Goal: Task Accomplishment & Management: Book appointment/travel/reservation

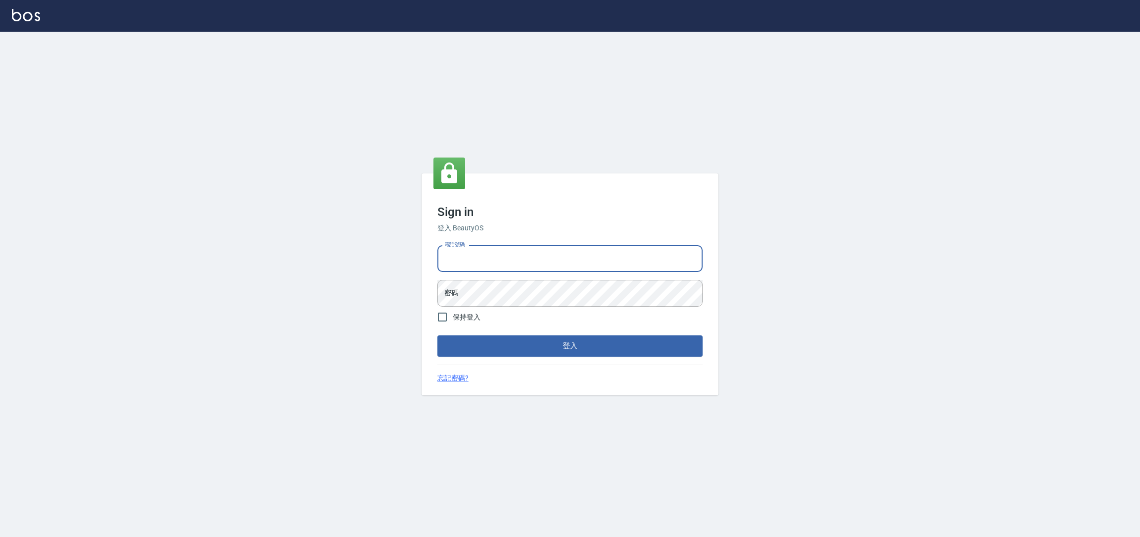
click at [508, 261] on input "電話號碼" at bounding box center [570, 258] width 265 height 27
click at [306, 103] on div "Sign in 登入 BeautyOS 電話號碼 電話號碼 密碼 密碼 保持登入 登入 忘記密碼?" at bounding box center [570, 284] width 1140 height 505
click at [556, 263] on input "電話號碼" at bounding box center [570, 258] width 265 height 27
type input "0981921116"
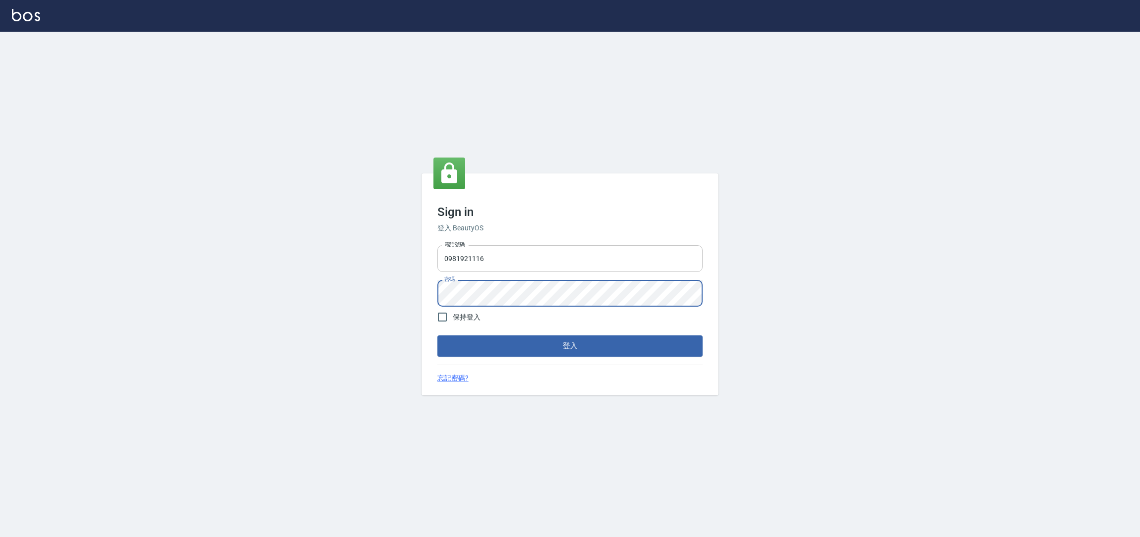
click at [438, 335] on button "登入" at bounding box center [570, 345] width 265 height 21
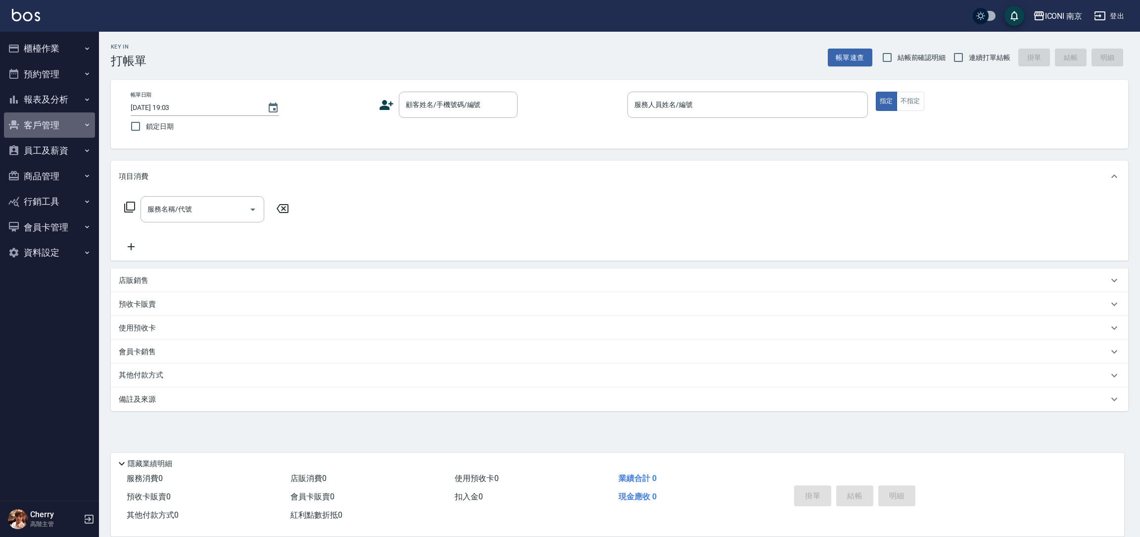
click at [47, 126] on button "客戶管理" at bounding box center [49, 125] width 91 height 26
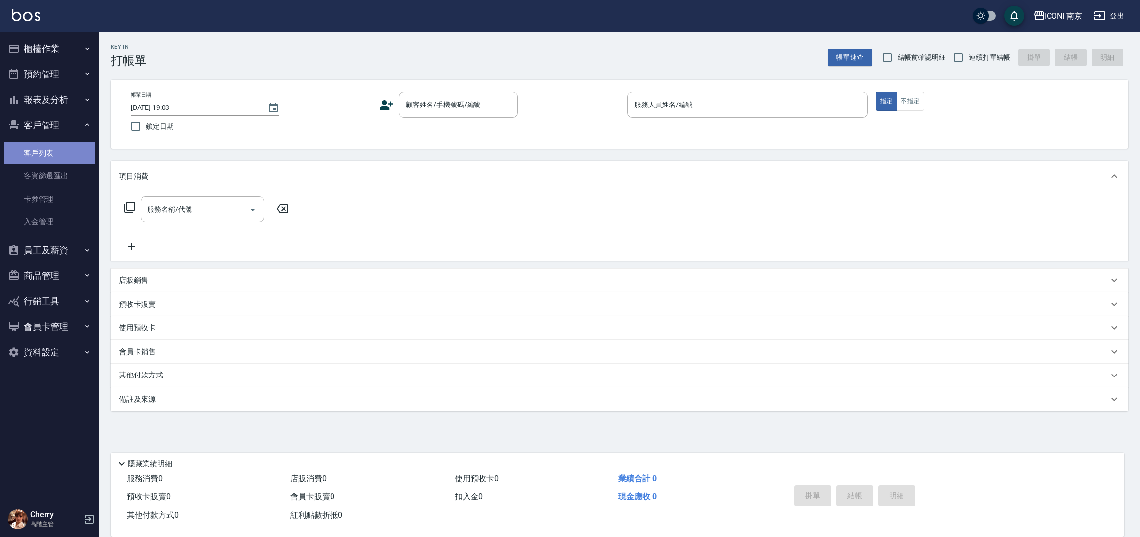
click at [47, 148] on link "客戶列表" at bounding box center [49, 153] width 91 height 23
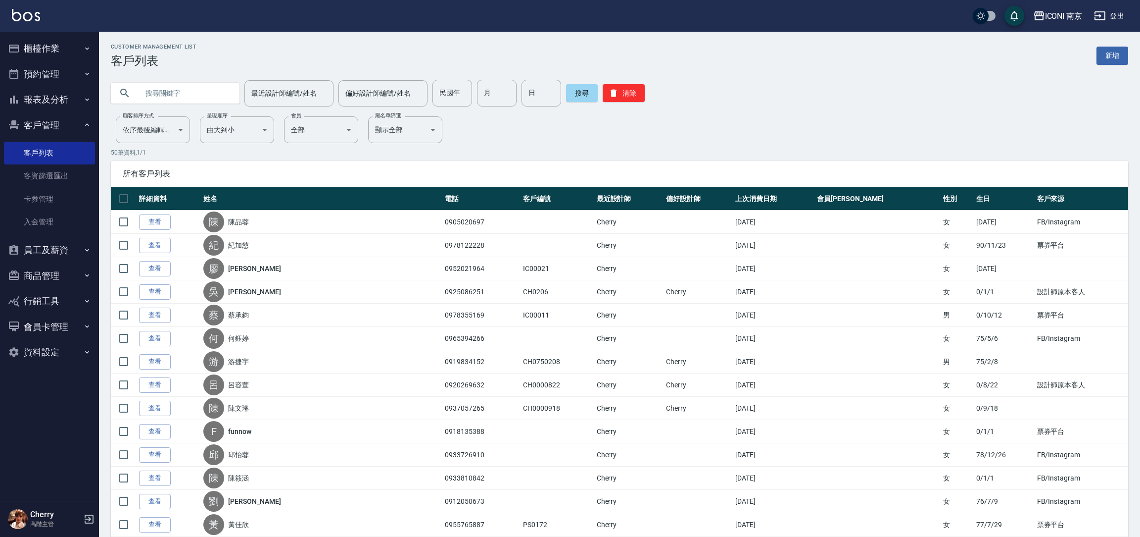
click at [172, 86] on input "text" at bounding box center [185, 93] width 93 height 27
type input "0989279926"
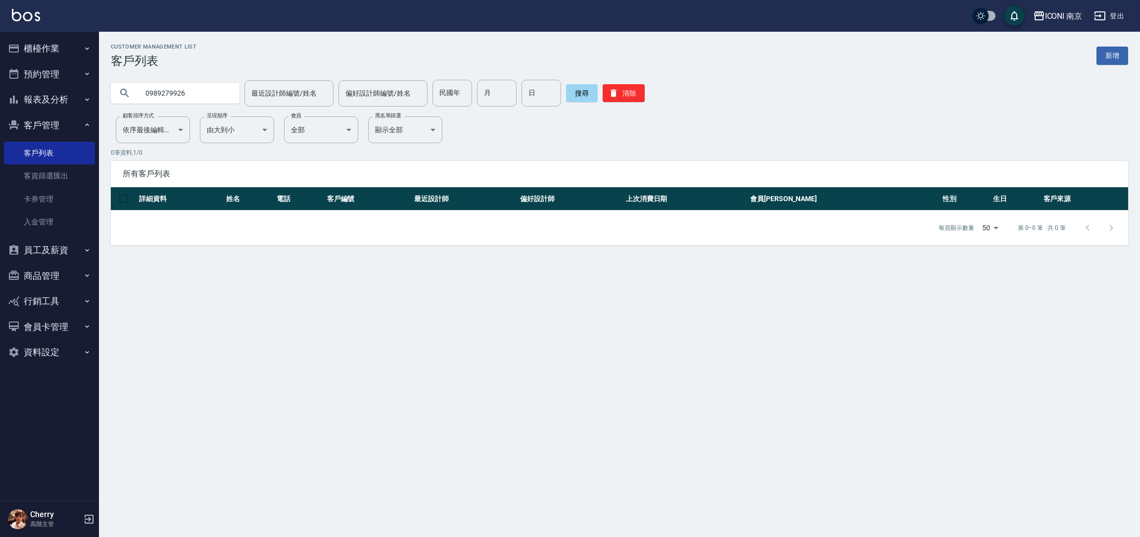
click at [221, 93] on input "0989279926" at bounding box center [185, 93] width 93 height 27
click at [1043, 5] on div "ICONI 南京 登出" at bounding box center [570, 16] width 1140 height 32
click at [1052, 12] on div "ICONI 南京" at bounding box center [1064, 16] width 38 height 12
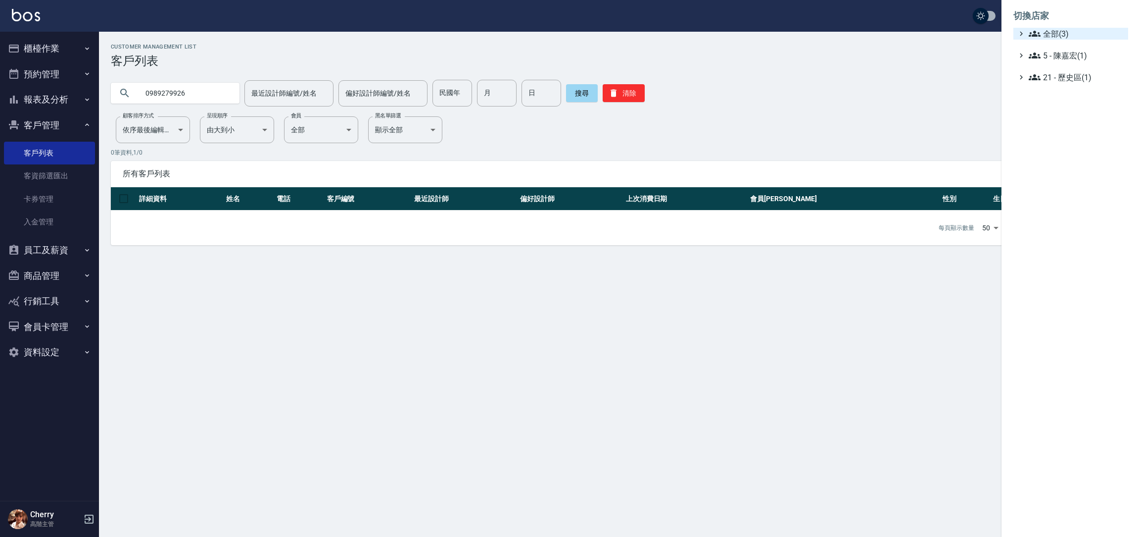
click at [1050, 37] on span "全部(3)" at bounding box center [1077, 34] width 96 height 12
click at [1059, 59] on span "PS23" at bounding box center [1076, 62] width 97 height 12
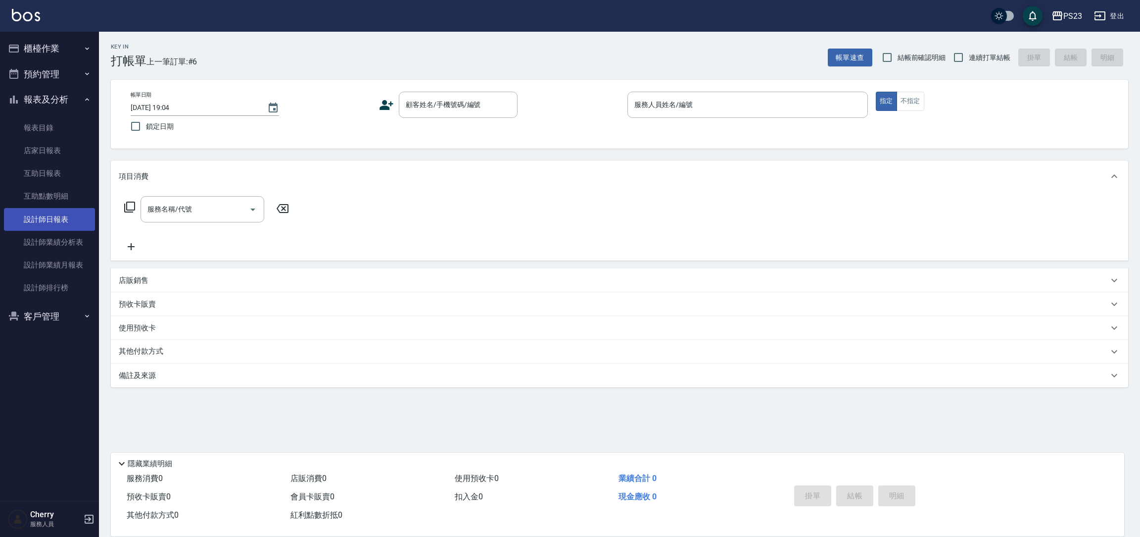
click at [63, 223] on link "設計師日報表" at bounding box center [49, 219] width 91 height 23
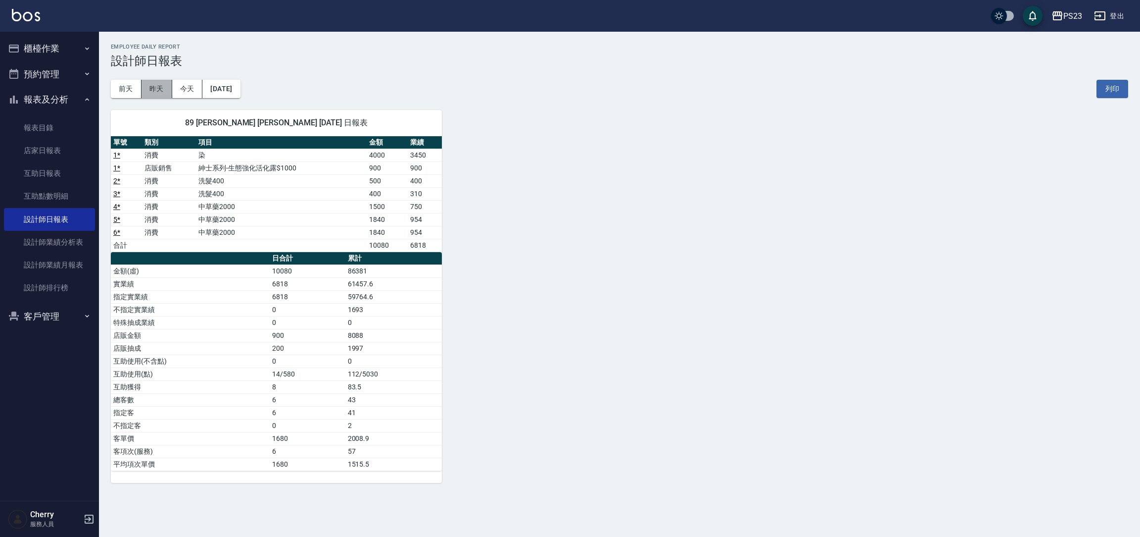
click at [160, 92] on button "昨天" at bounding box center [157, 89] width 31 height 18
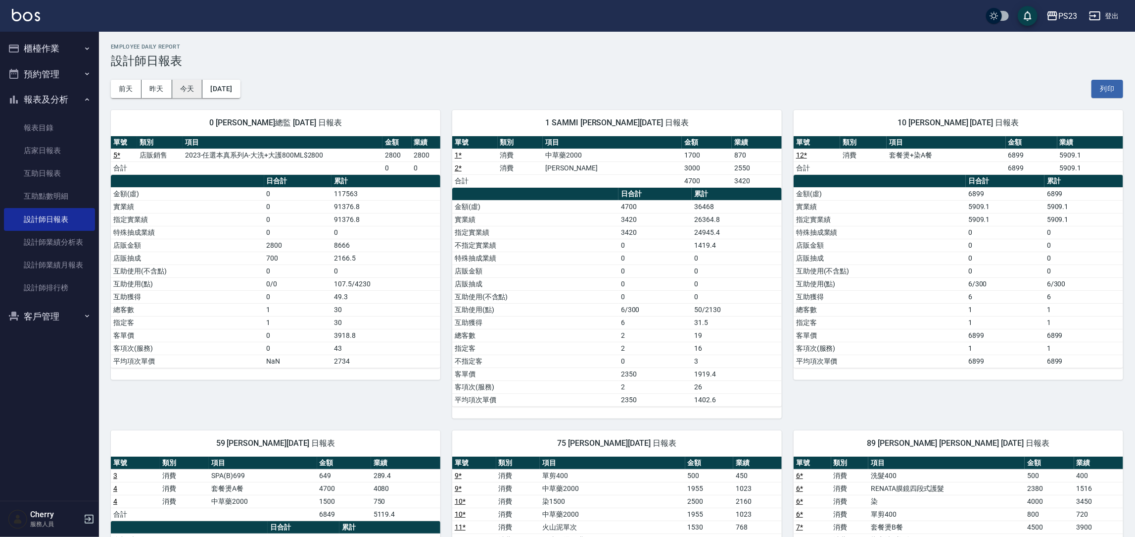
click at [182, 89] on button "今天" at bounding box center [187, 89] width 31 height 18
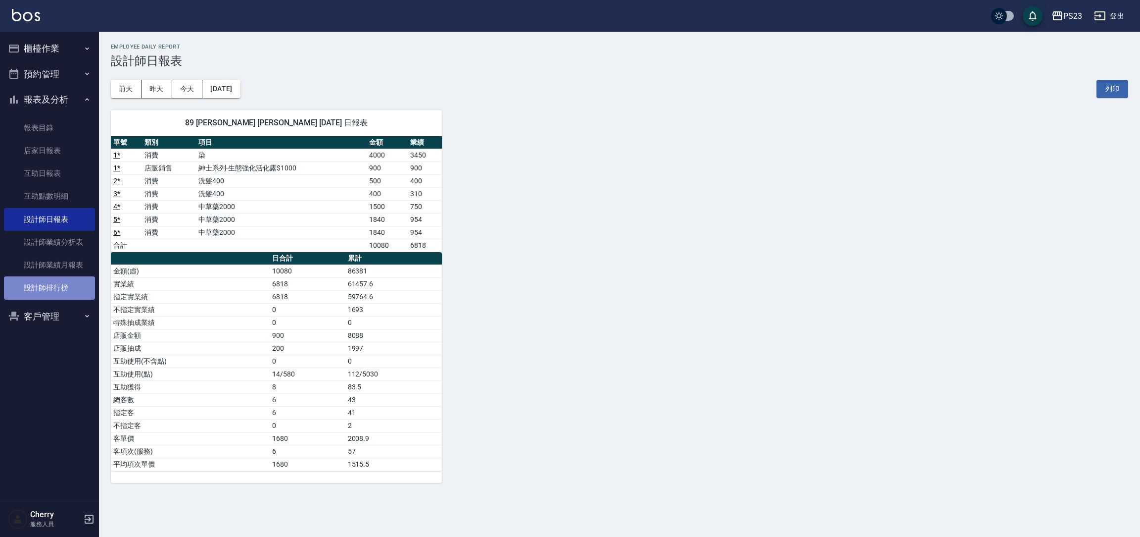
click at [44, 285] on link "設計師排行榜" at bounding box center [49, 287] width 91 height 23
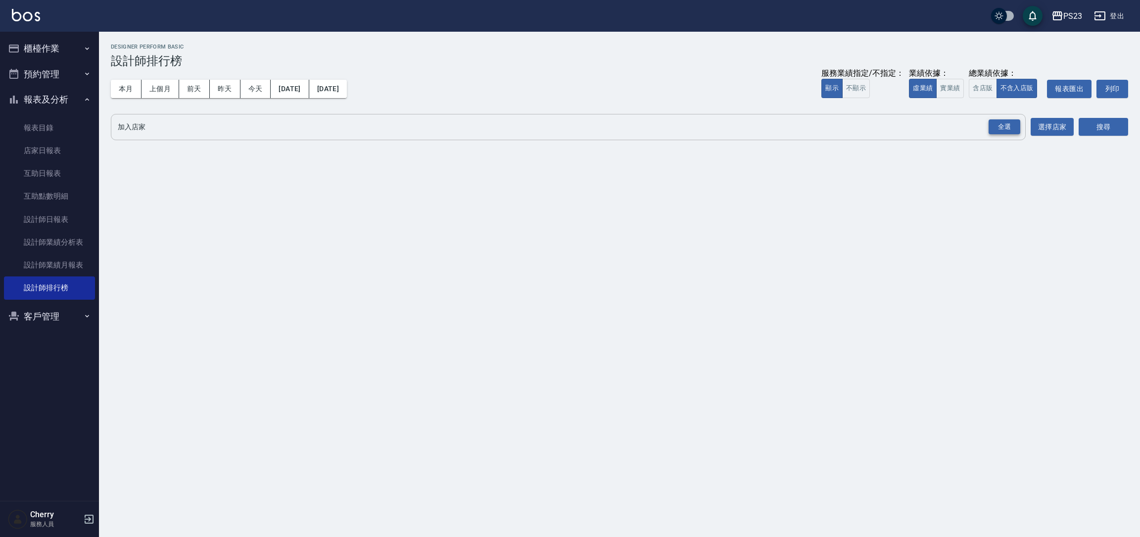
click at [1011, 130] on div "全選" at bounding box center [1005, 126] width 32 height 15
click at [1094, 127] on button "搜尋" at bounding box center [1103, 127] width 49 height 18
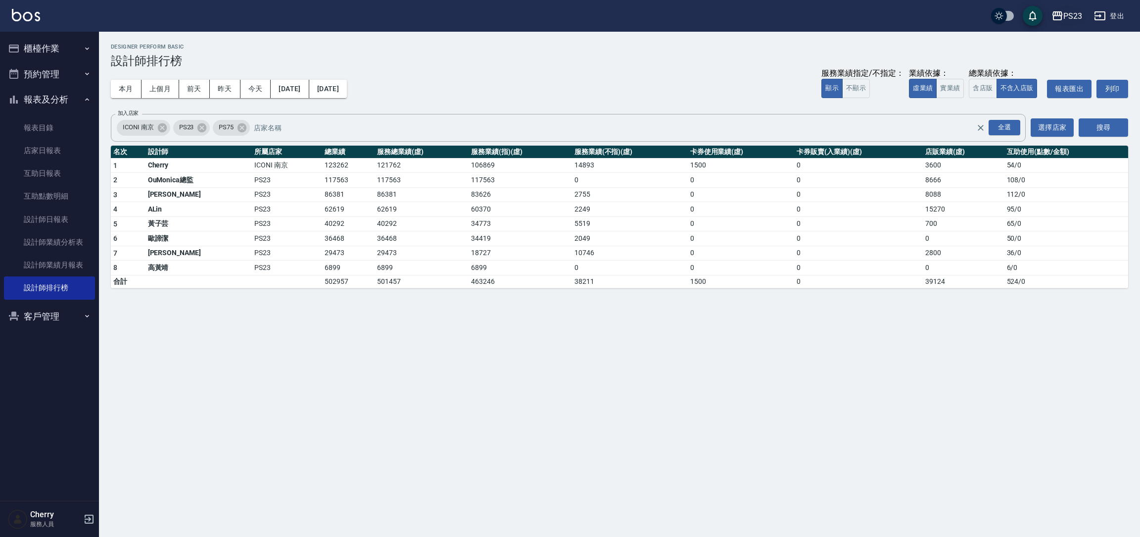
click at [1070, 17] on div "PS23" at bounding box center [1073, 16] width 19 height 12
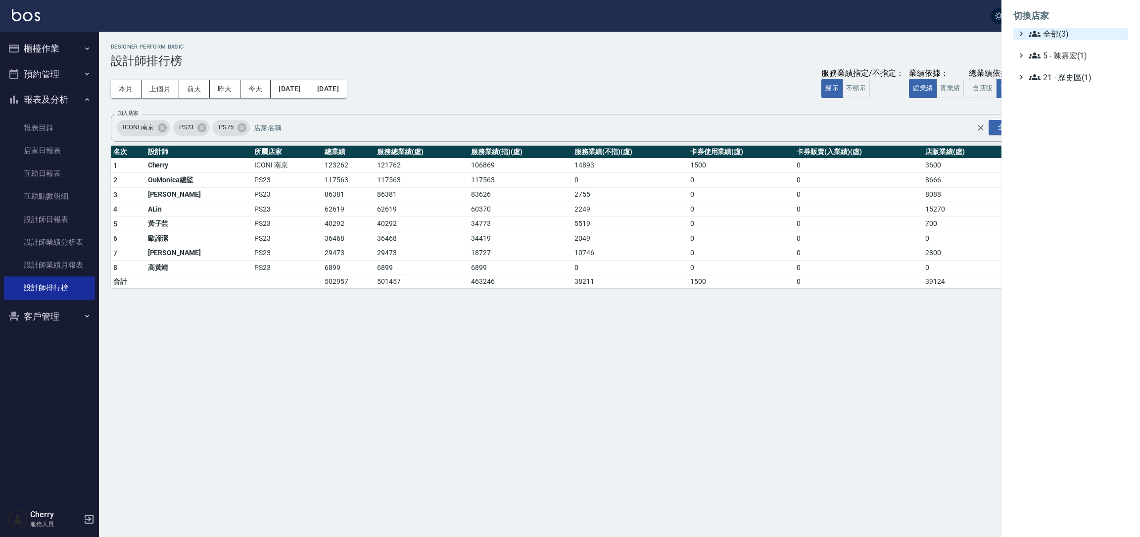
click at [1060, 30] on span "全部(3)" at bounding box center [1077, 34] width 96 height 12
click at [1058, 49] on span "ICONI 南京" at bounding box center [1076, 46] width 97 height 12
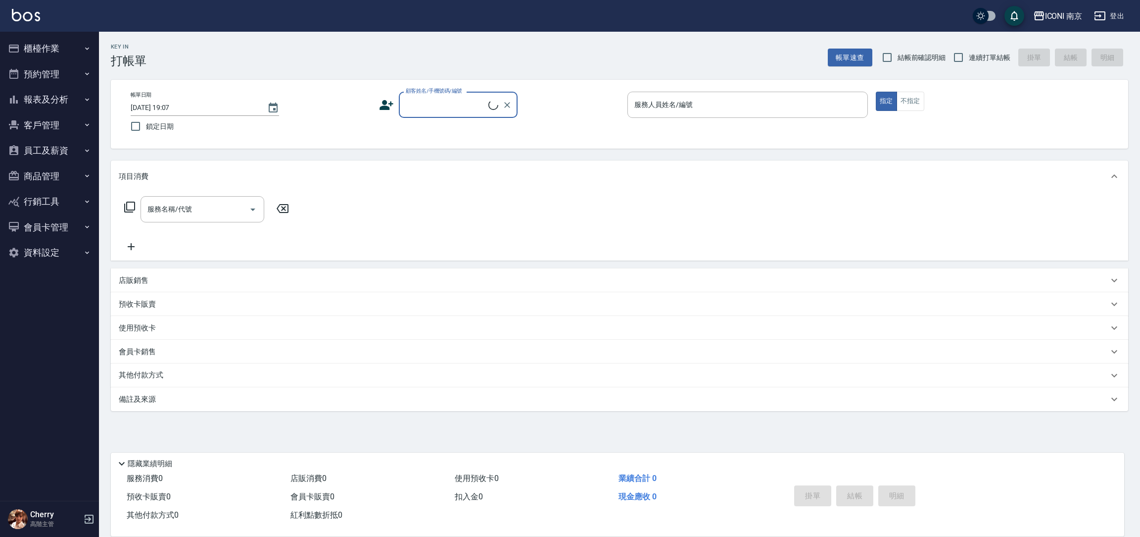
drag, startPoint x: 0, startPoint y: 0, endPoint x: 49, endPoint y: 120, distance: 129.4
click at [49, 116] on button "客戶管理" at bounding box center [49, 125] width 91 height 26
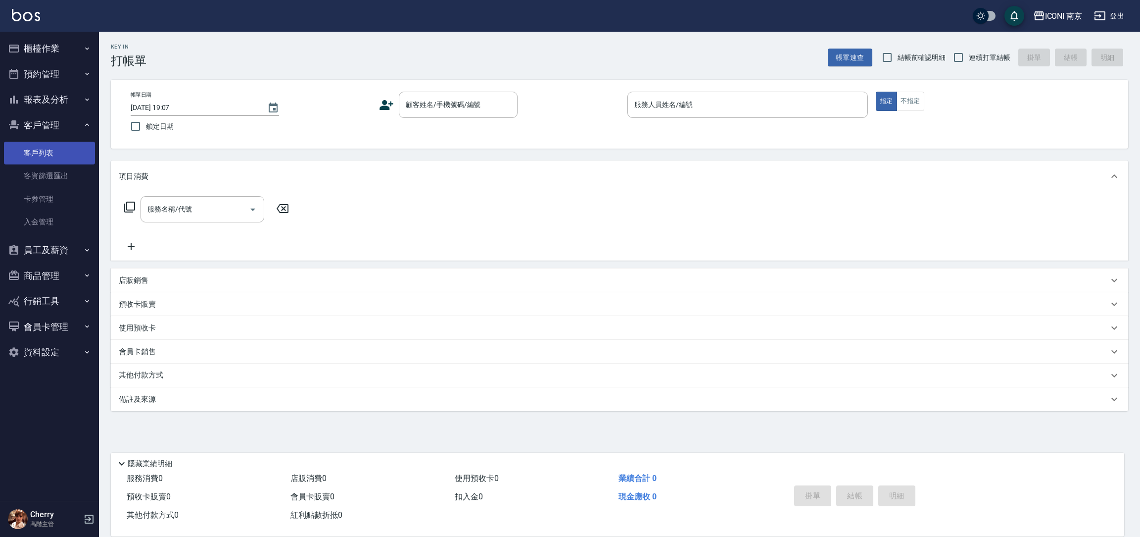
click at [49, 147] on link "客戶列表" at bounding box center [49, 153] width 91 height 23
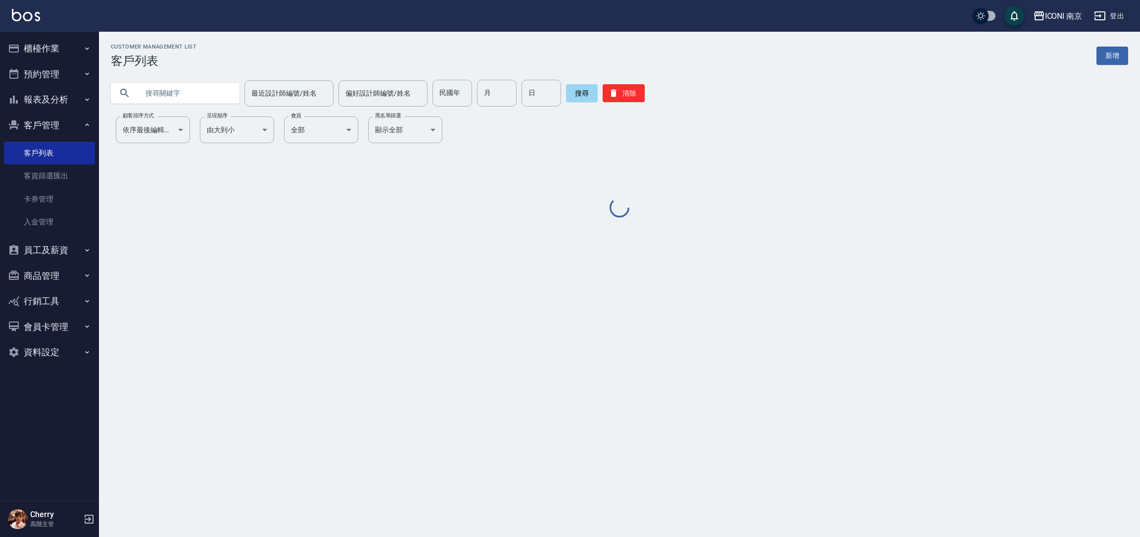
click at [223, 77] on div "最近設計師編號/姓名 最近設計師編號/姓名 偏好設計師編號/姓名 偏好設計師編號/姓名 民國年 民國年 月 月 日 日 搜尋 清除" at bounding box center [613, 87] width 1029 height 39
click at [204, 91] on input "text" at bounding box center [185, 93] width 93 height 27
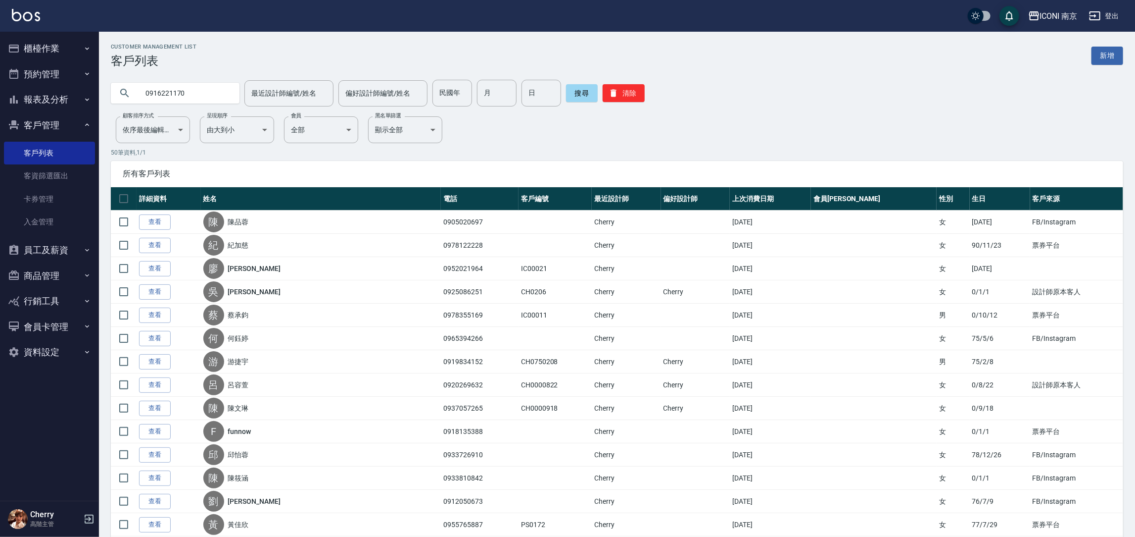
type input "0916221170"
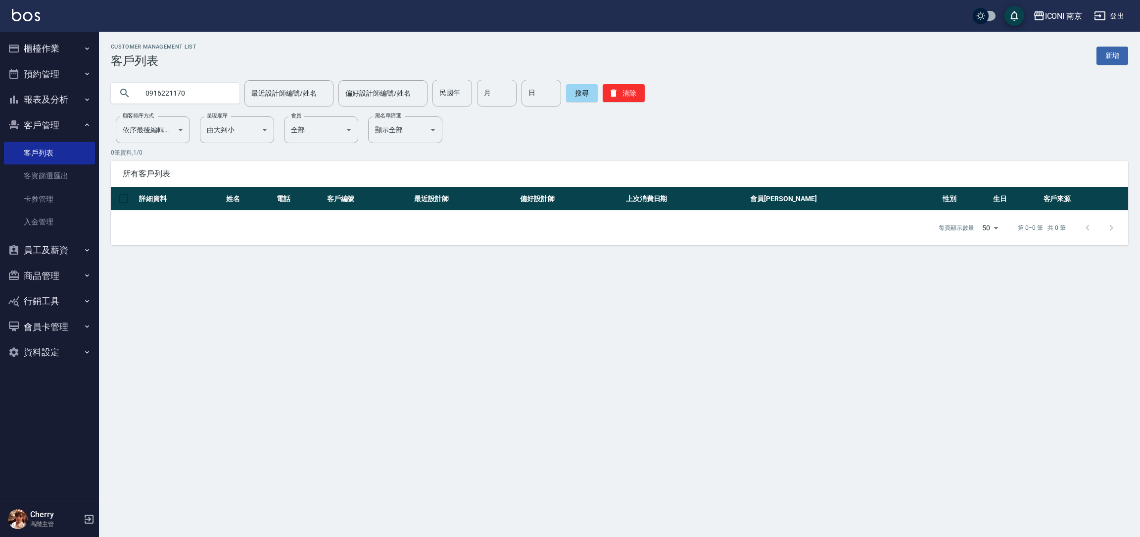
drag, startPoint x: 227, startPoint y: 86, endPoint x: 121, endPoint y: 95, distance: 106.8
click at [121, 95] on div "0916221170" at bounding box center [175, 93] width 129 height 21
click at [60, 125] on button "客戶管理" at bounding box center [49, 125] width 91 height 26
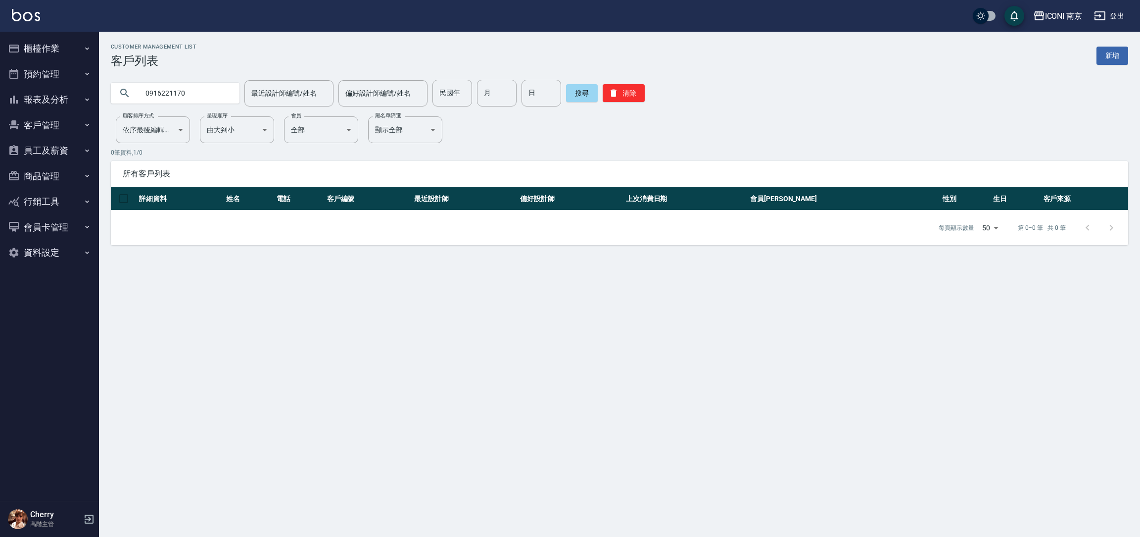
drag, startPoint x: 60, startPoint y: 125, endPoint x: 58, endPoint y: 120, distance: 5.6
click at [58, 125] on button "客戶管理" at bounding box center [49, 125] width 91 height 26
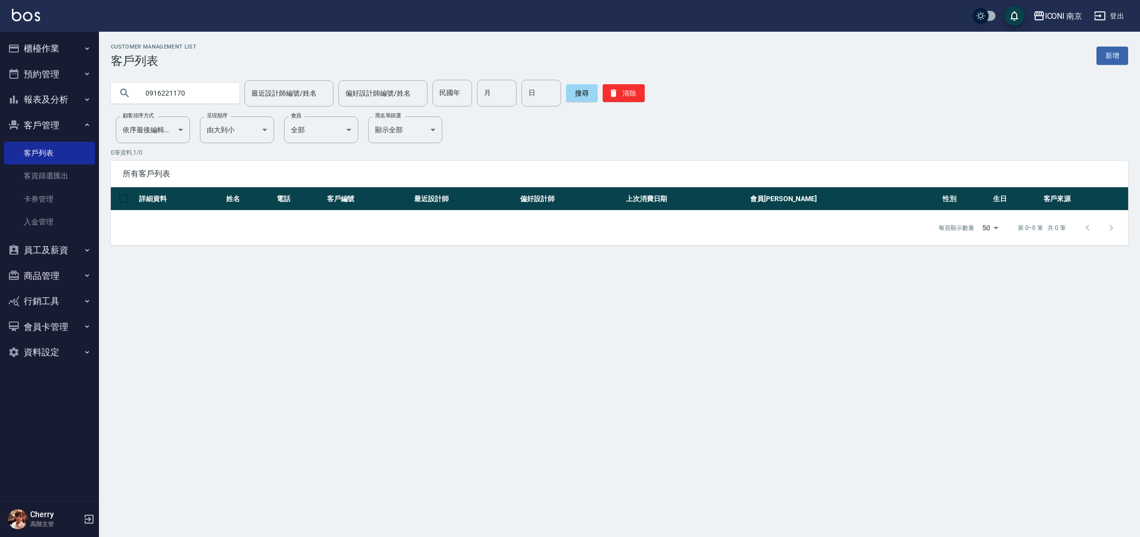
click at [55, 75] on button "預約管理" at bounding box center [49, 74] width 91 height 26
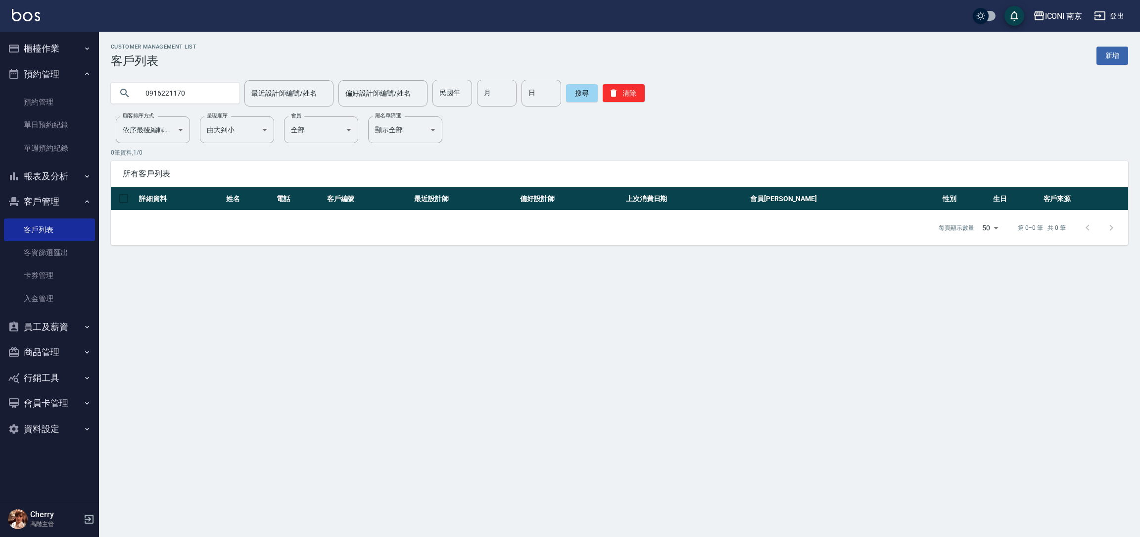
drag, startPoint x: 55, startPoint y: 51, endPoint x: 55, endPoint y: 70, distance: 18.8
click at [55, 51] on button "櫃檯作業" at bounding box center [49, 49] width 91 height 26
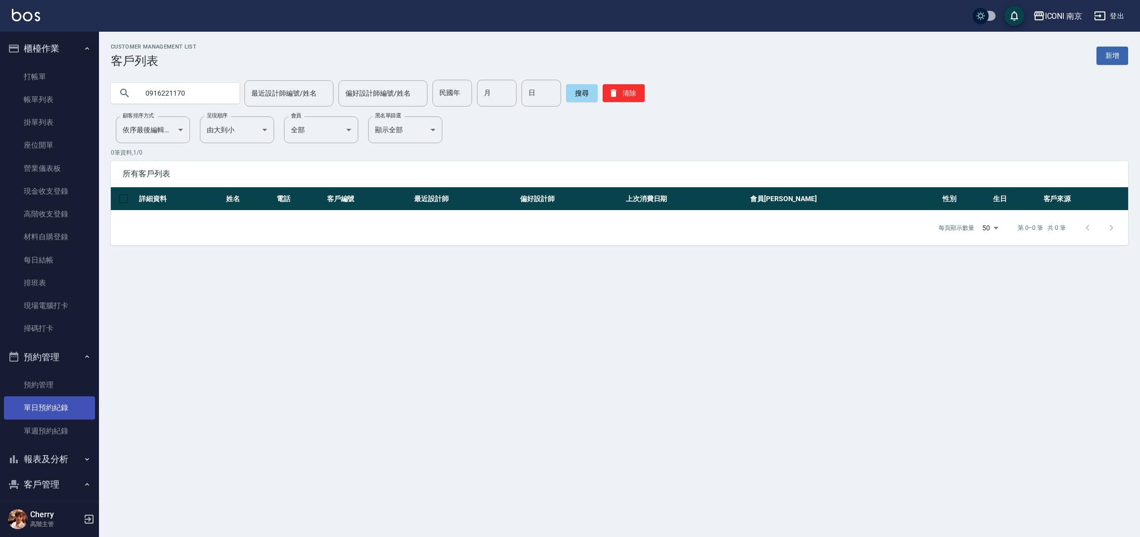
click at [55, 409] on link "單日預約紀錄" at bounding box center [49, 407] width 91 height 23
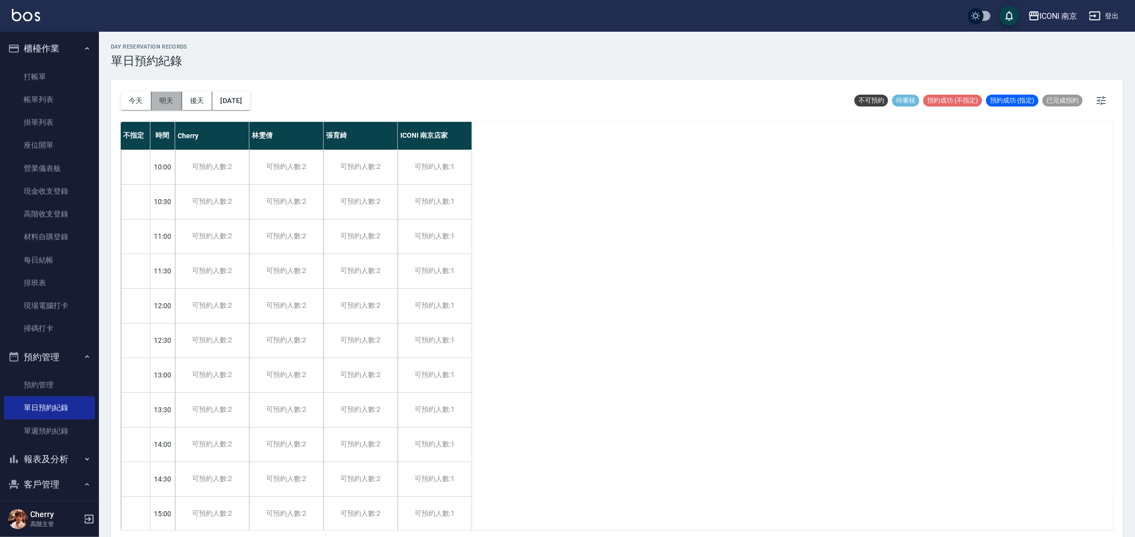
click at [173, 105] on button "明天" at bounding box center [166, 101] width 31 height 18
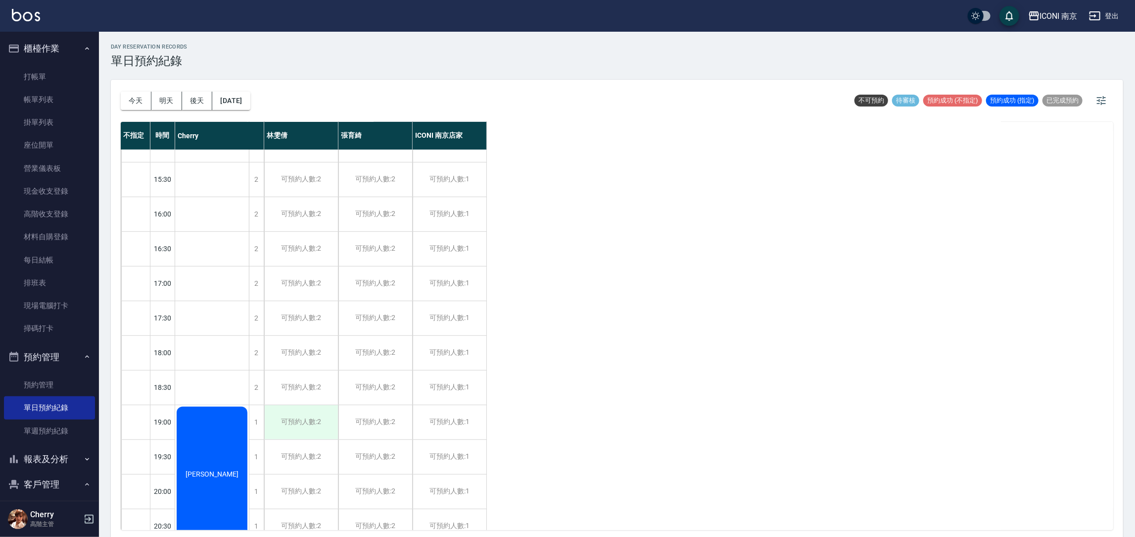
scroll to position [371, 0]
click at [453, 306] on div "可預約人數:1" at bounding box center [450, 316] width 74 height 34
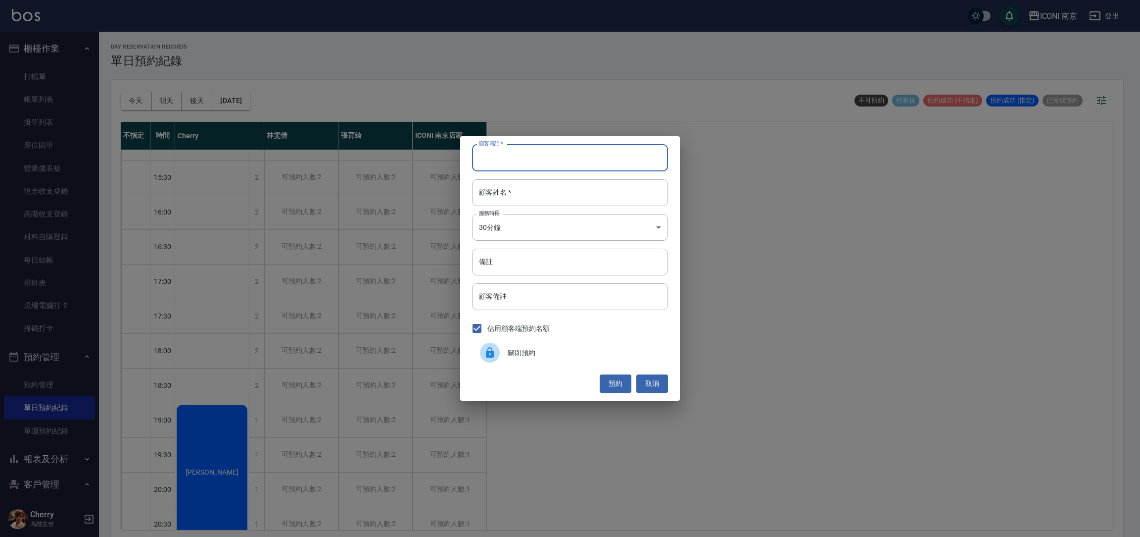
paste input "0916221170"
type input "0916221170"
click at [516, 196] on input "顧客姓名   *" at bounding box center [570, 192] width 196 height 27
type input "u"
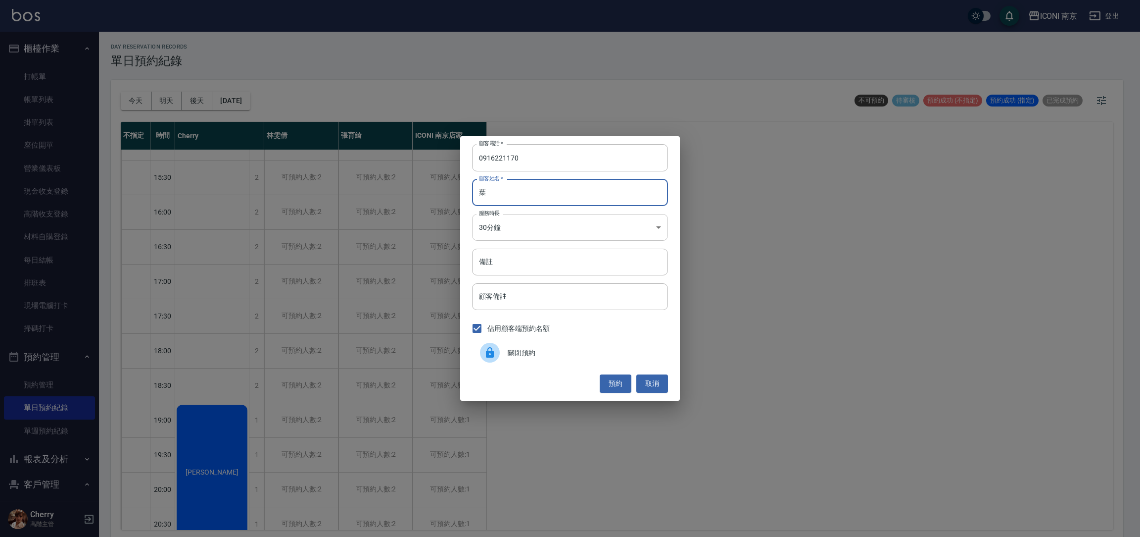
type input "葉"
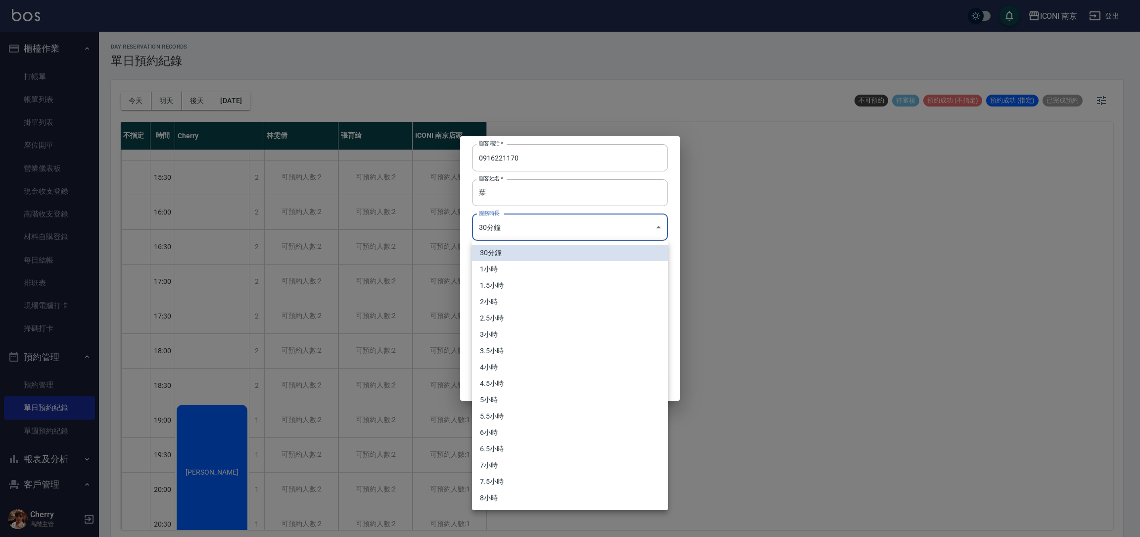
click at [496, 225] on body "ICONI 南京 登出 櫃檯作業 打帳單 帳單列表 掛單列表 座位開單 營業儀表板 現金收支登錄 高階收支登錄 材料自購登錄 每日結帳 排班表 現場電腦打卡 …" at bounding box center [570, 269] width 1140 height 539
click at [528, 304] on li "2小時" at bounding box center [570, 302] width 196 height 16
type input "4"
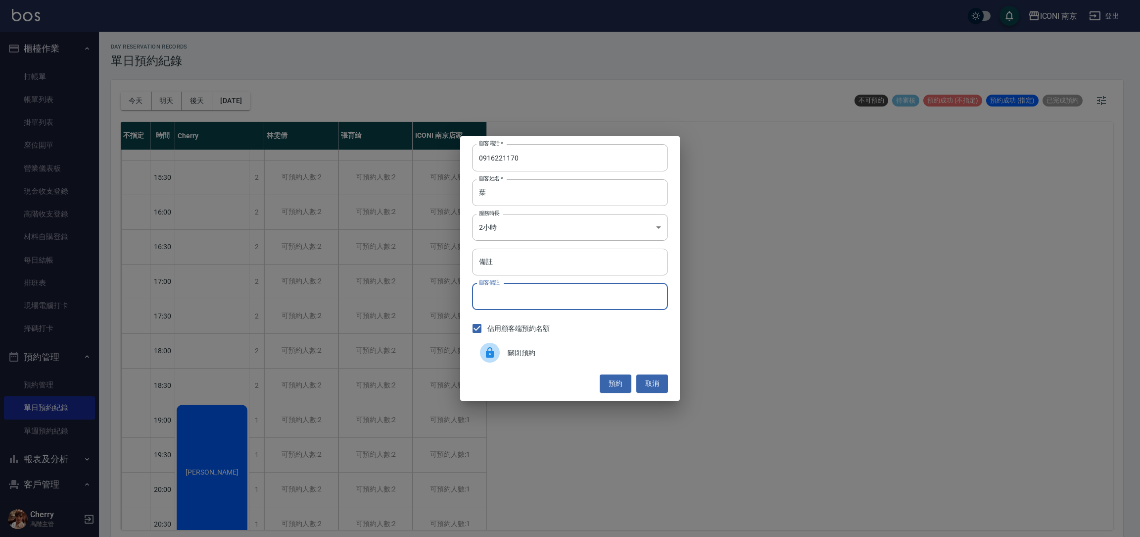
click at [523, 291] on input "顧客備註" at bounding box center [570, 296] width 196 height 27
click at [523, 260] on input "備註" at bounding box center [570, 261] width 196 height 27
type input "燙劉海1299 含洗剪"
click at [616, 386] on button "預約" at bounding box center [616, 383] width 32 height 18
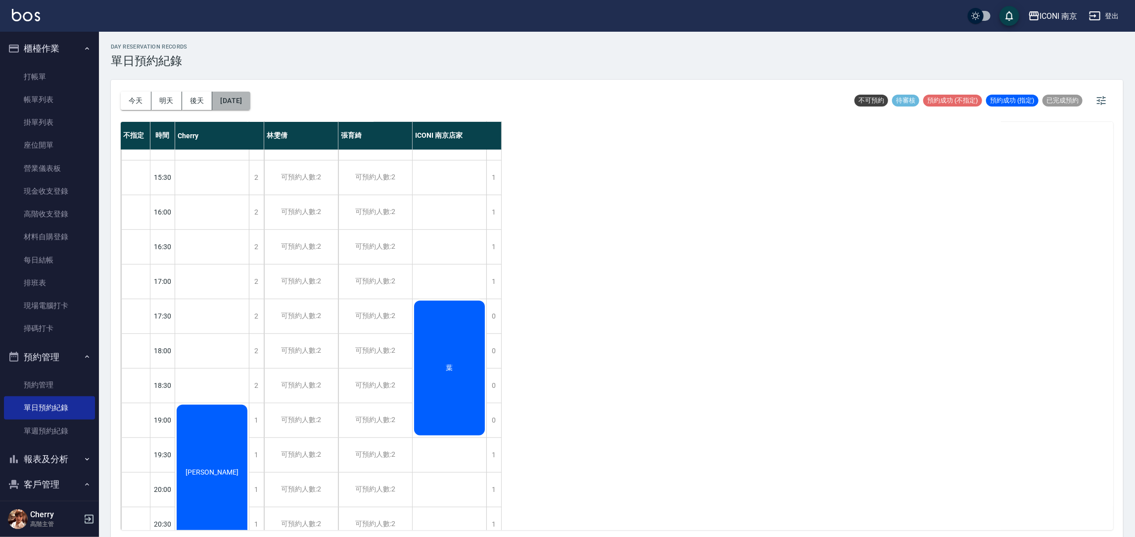
click at [250, 101] on button "2025/10/14" at bounding box center [231, 101] width 38 height 18
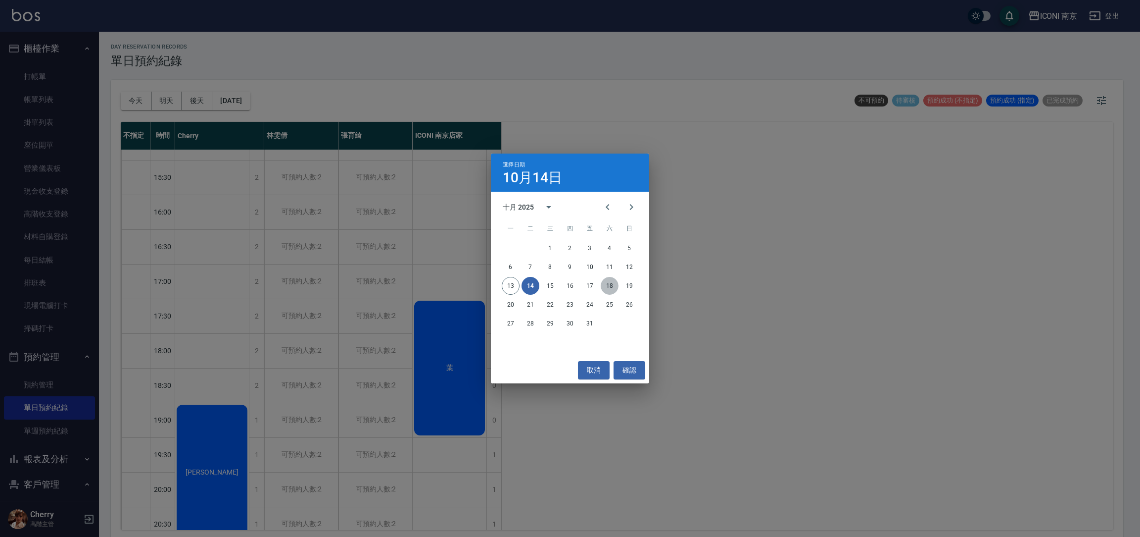
click at [611, 285] on button "18" at bounding box center [610, 286] width 18 height 18
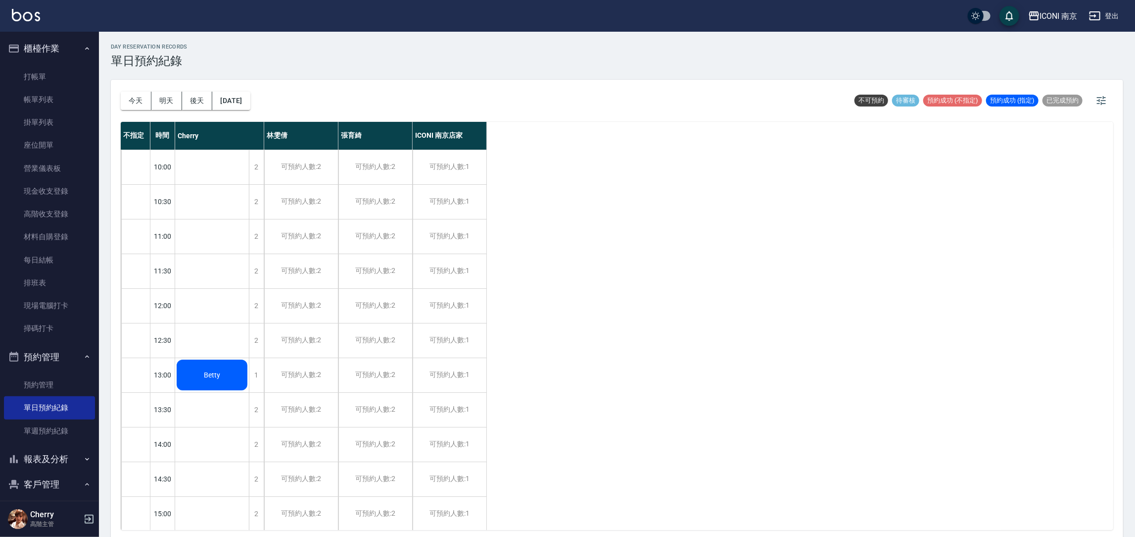
click at [230, 371] on div "Betty" at bounding box center [212, 375] width 74 height 34
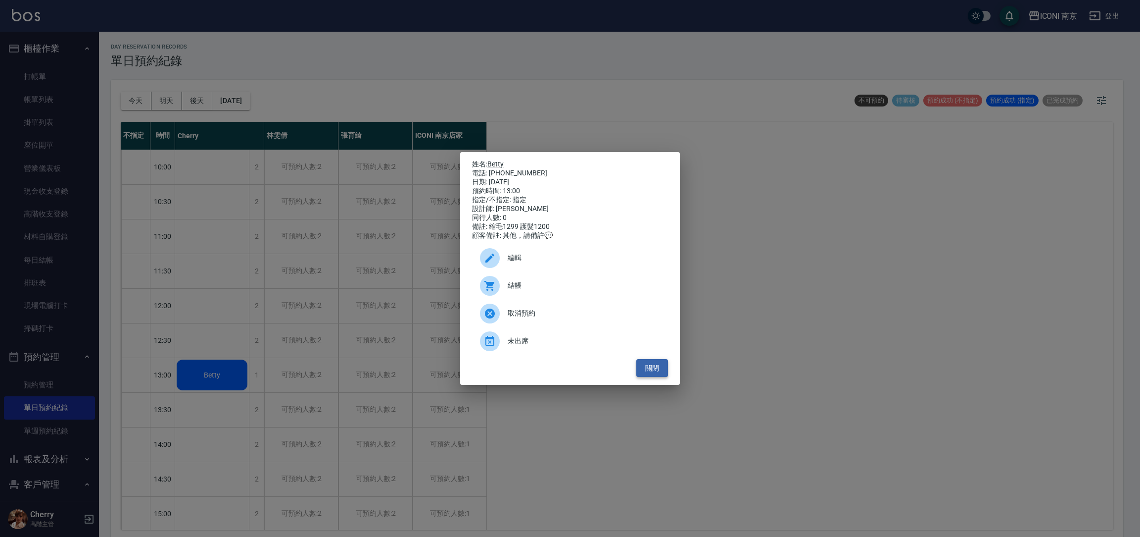
click at [655, 376] on button "關閉" at bounding box center [653, 368] width 32 height 18
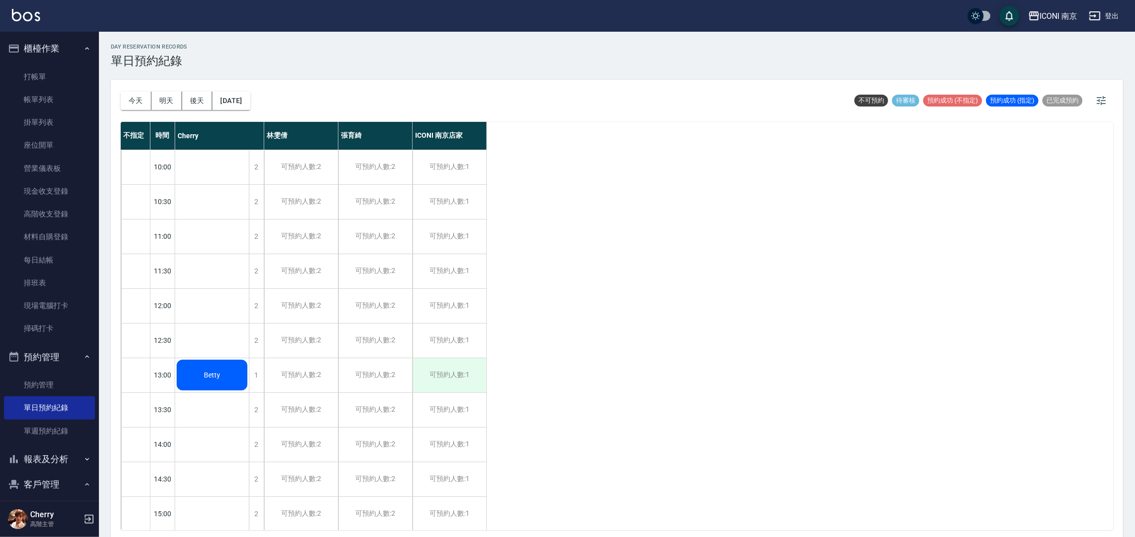
click at [435, 371] on div "可預約人數:1" at bounding box center [450, 375] width 74 height 34
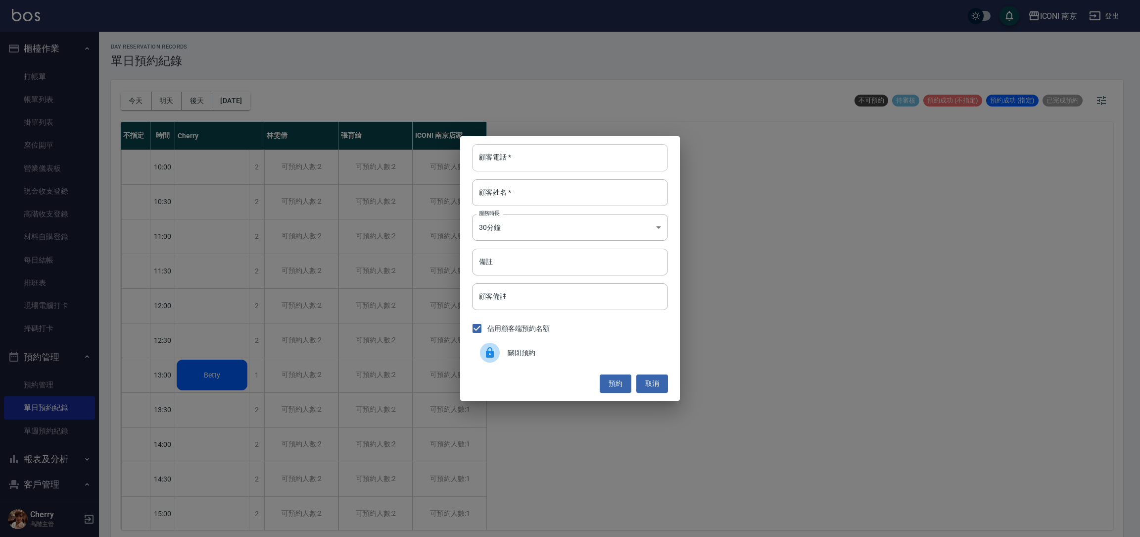
click at [574, 168] on input "顧客電話   *" at bounding box center [570, 157] width 196 height 27
type input "0966699515"
click at [540, 208] on div "顧客電話   * 0966699515 顧客電話   * 顧客姓名   * 顧客姓名   * 服務時長 30分鐘 1 服務時長 備註 備註 顧客備註 顧客備註…" at bounding box center [570, 268] width 220 height 264
click at [542, 204] on input "顧客姓名   *" at bounding box center [570, 192] width 196 height 27
type input "葉"
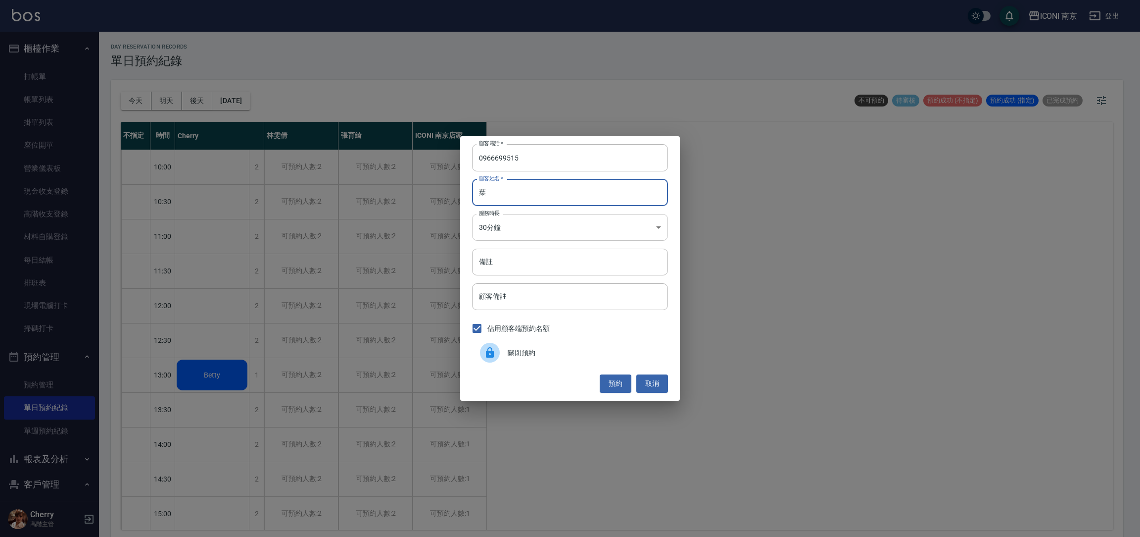
click at [543, 220] on body "ICONI 南京 登出 櫃檯作業 打帳單 帳單列表 掛單列表 座位開單 營業儀表板 現金收支登錄 高階收支登錄 材料自購登錄 每日結帳 排班表 現場電腦打卡 …" at bounding box center [570, 269] width 1140 height 539
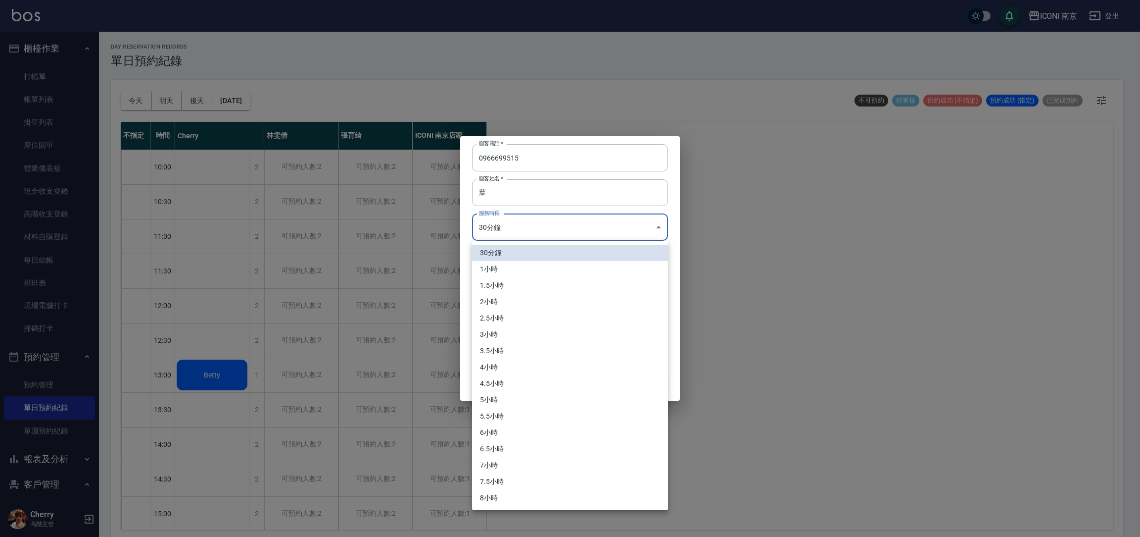
click at [518, 332] on li "3小時" at bounding box center [570, 334] width 196 height 16
type input "6"
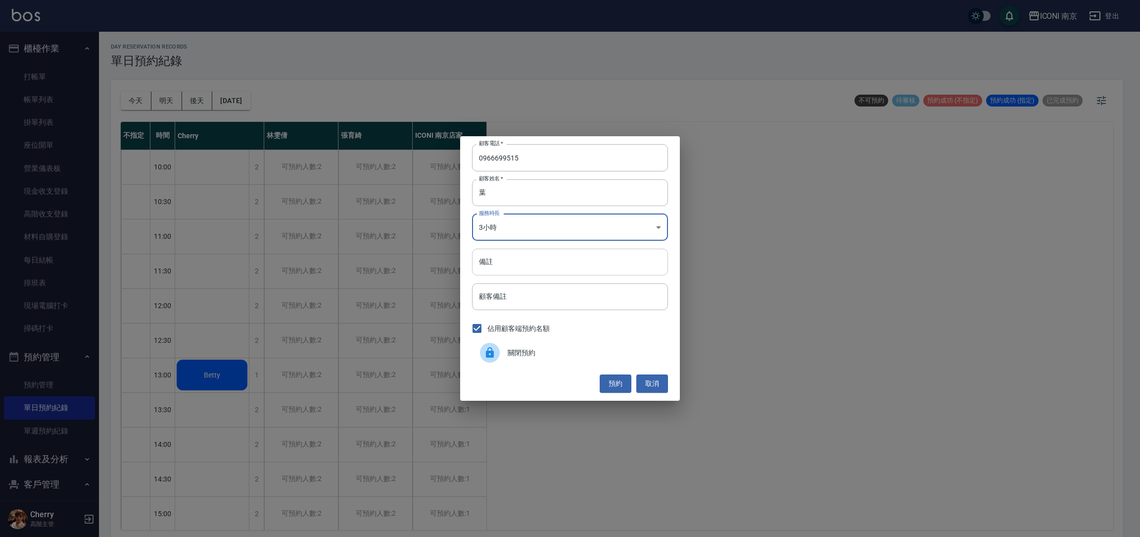
click at [512, 255] on input "備註" at bounding box center [570, 261] width 196 height 27
type input "＿"
type input "縮毛1299"
click at [615, 387] on button "預約" at bounding box center [616, 383] width 32 height 18
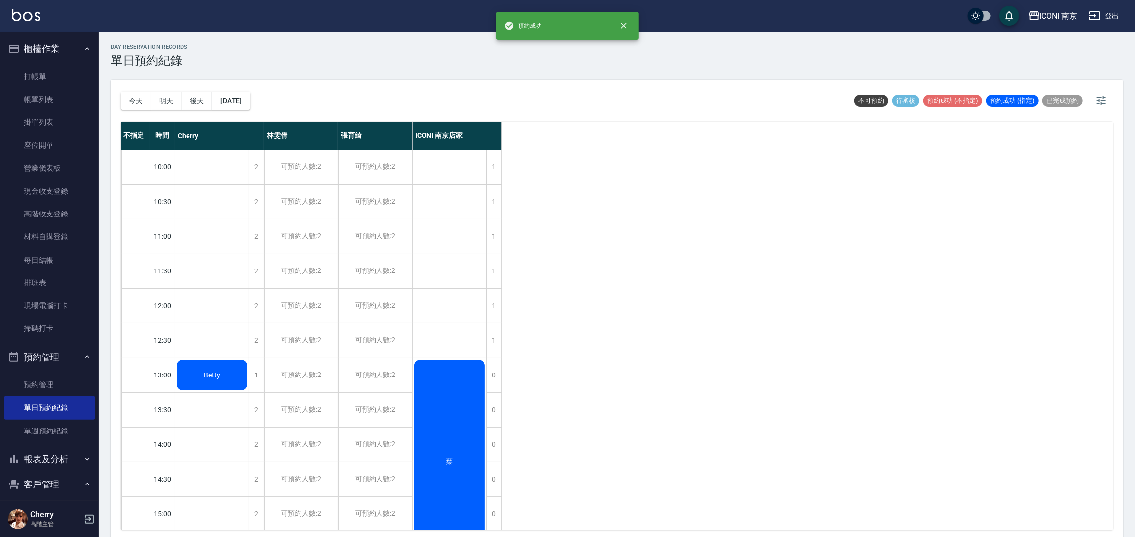
click at [461, 394] on div "葉" at bounding box center [450, 461] width 74 height 207
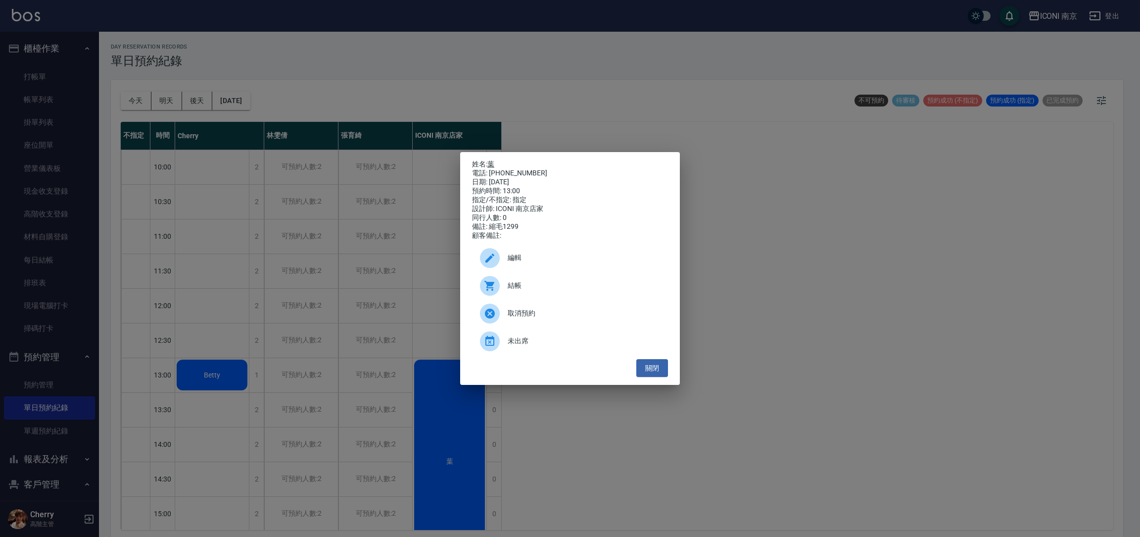
click at [494, 161] on link "葉" at bounding box center [491, 164] width 7 height 8
click at [641, 359] on ul "編輯 結帳 取消預約 未出席" at bounding box center [570, 299] width 196 height 119
click at [647, 359] on ul "編輯 結帳 取消預約 未出席" at bounding box center [570, 299] width 196 height 119
click at [647, 367] on button "關閉" at bounding box center [653, 368] width 32 height 18
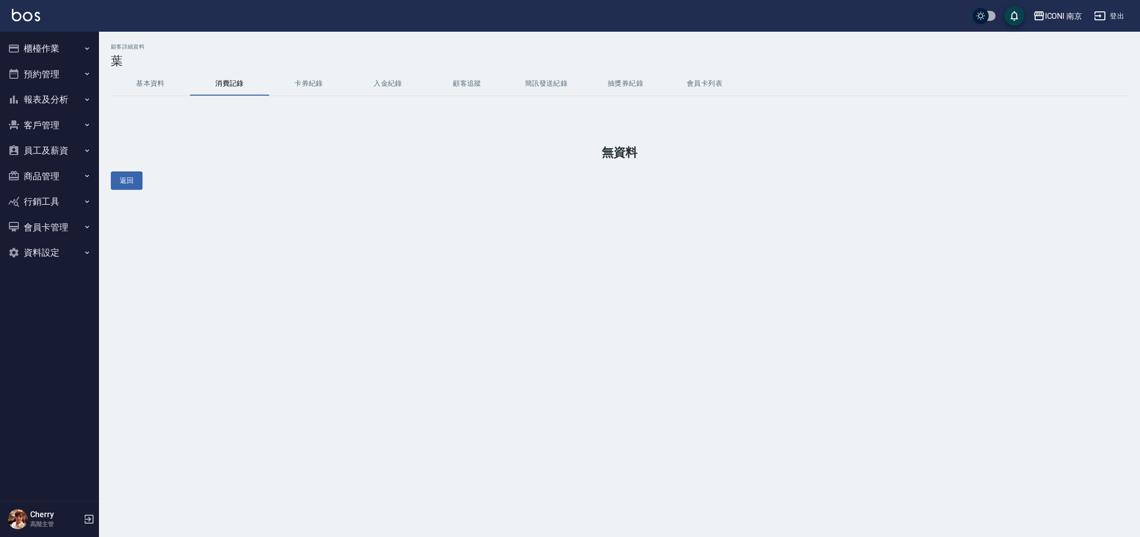
click at [156, 78] on button "基本資料" at bounding box center [150, 84] width 79 height 24
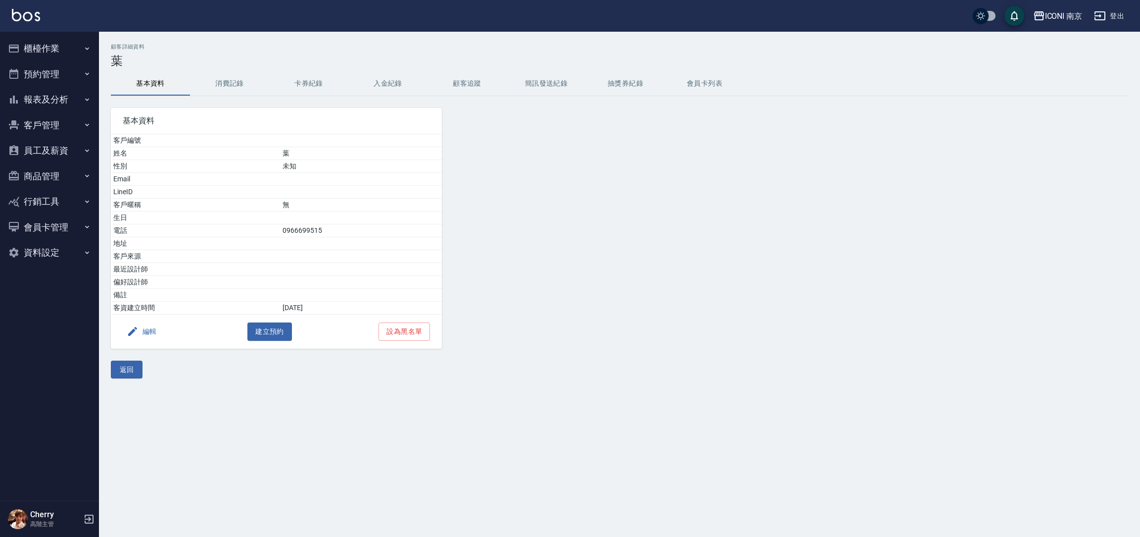
click at [224, 86] on button "消費記錄" at bounding box center [229, 84] width 79 height 24
